Goal: Find specific page/section: Find specific page/section

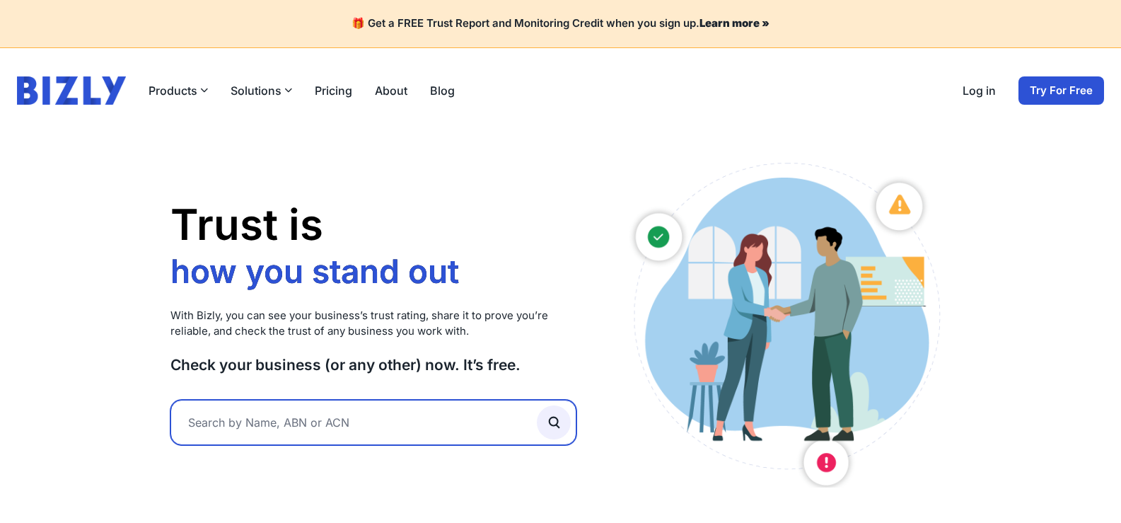
click at [504, 417] on input "text" at bounding box center [373, 422] width 407 height 45
paste input "Hot & Krispy"
type input "Hot & Krispy"
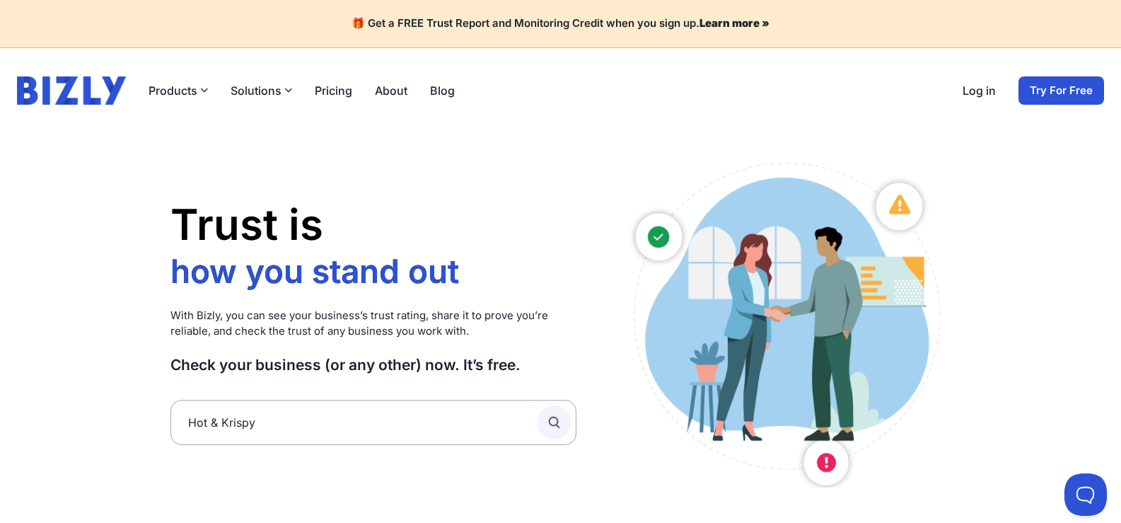
click at [549, 419] on icon "submit" at bounding box center [554, 422] width 16 height 16
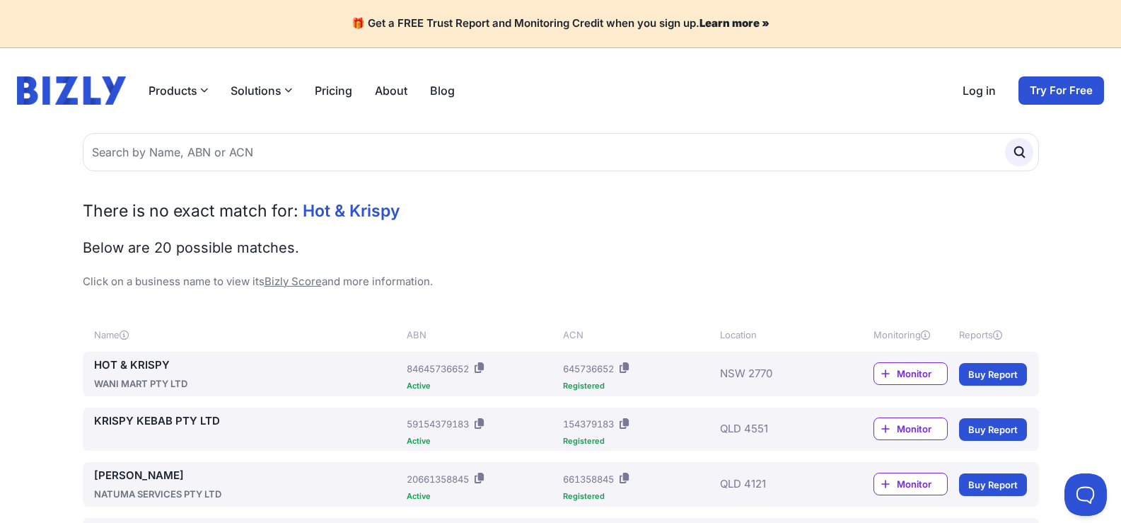
drag, startPoint x: 190, startPoint y: 381, endPoint x: 94, endPoint y: 386, distance: 95.7
click at [94, 386] on div "WANI MART PTY LTD" at bounding box center [248, 383] width 308 height 14
copy div "WANI MART PTY LTD"
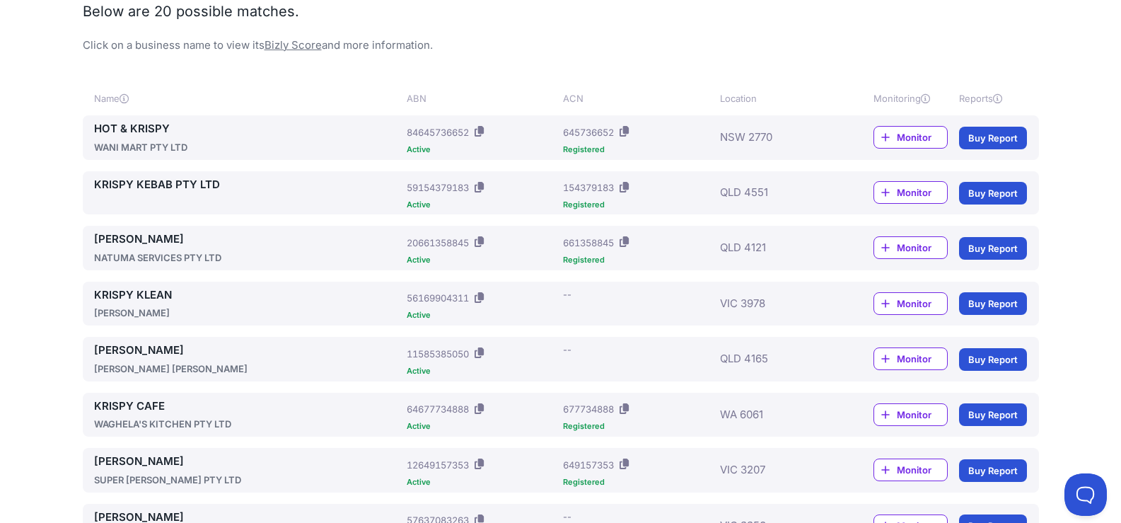
scroll to position [283, 0]
